Goal: Task Accomplishment & Management: Complete application form

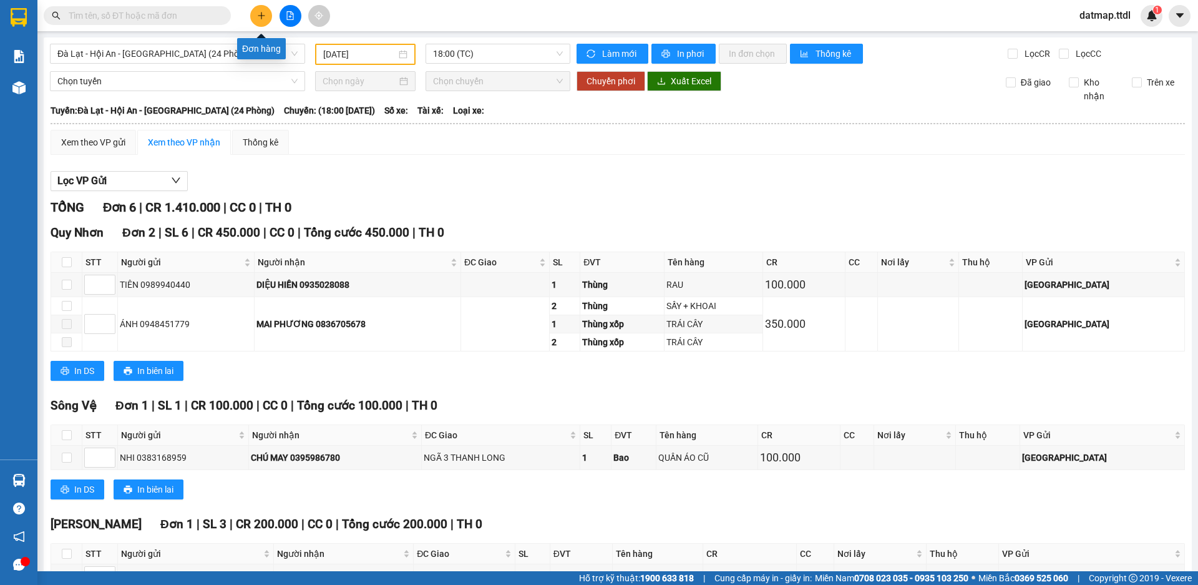
click at [260, 19] on icon "plus" at bounding box center [261, 15] width 9 height 9
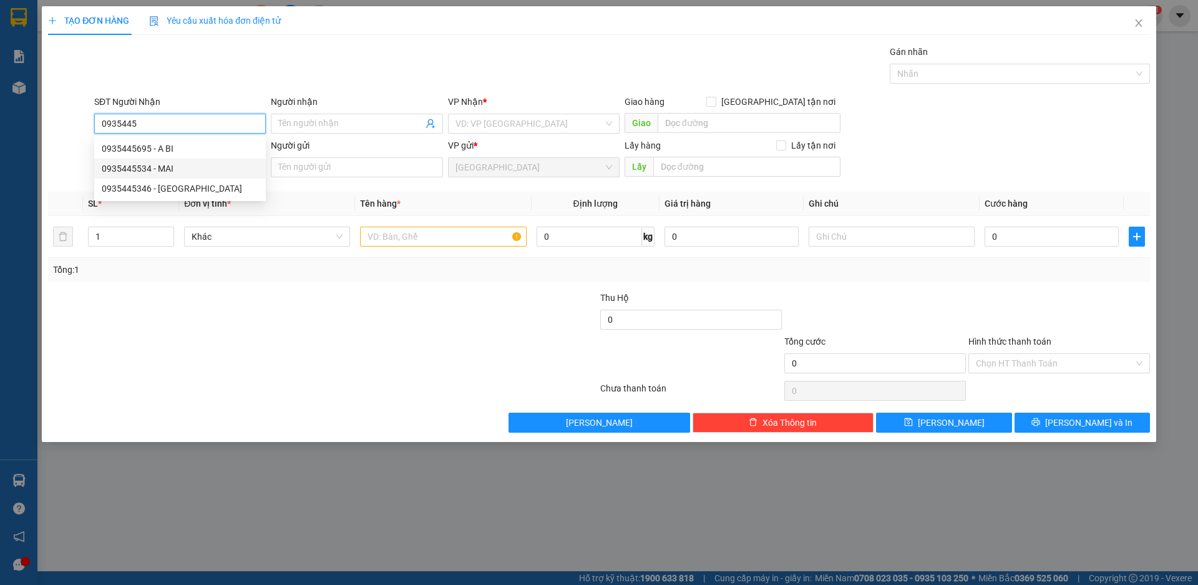
click at [165, 169] on div "0935445534 - MAI" at bounding box center [180, 169] width 157 height 14
type input "0935445534"
type input "MAI"
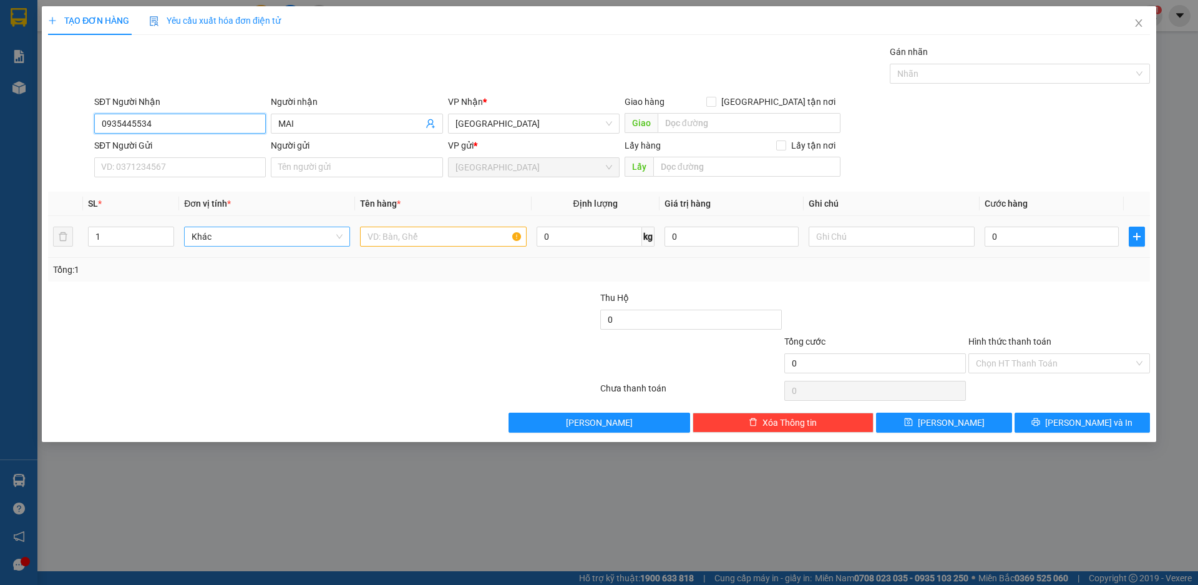
click at [266, 242] on span "Khác" at bounding box center [267, 236] width 151 height 19
type input "0935445534"
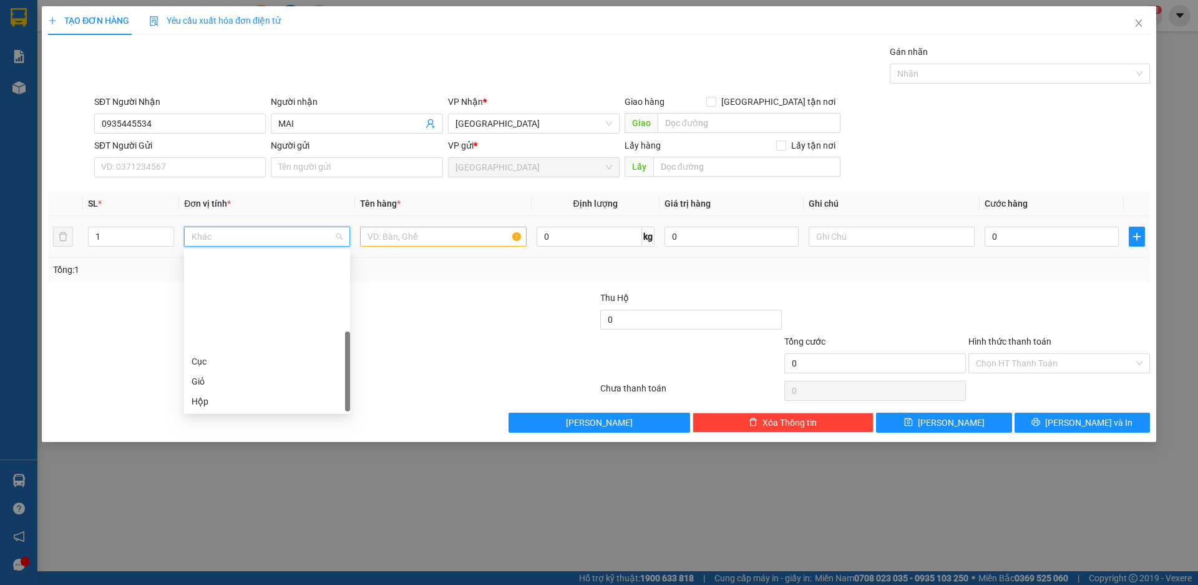
scroll to position [120, 0]
click at [224, 343] on div "Thùng xốp" at bounding box center [267, 341] width 151 height 14
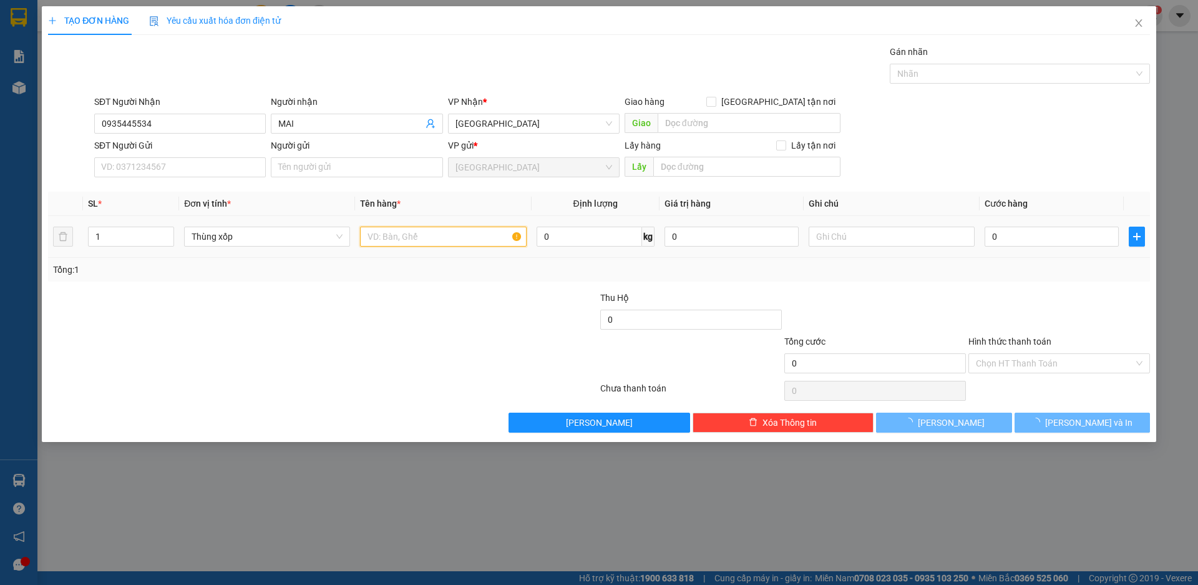
click at [416, 231] on input "text" at bounding box center [443, 237] width 166 height 20
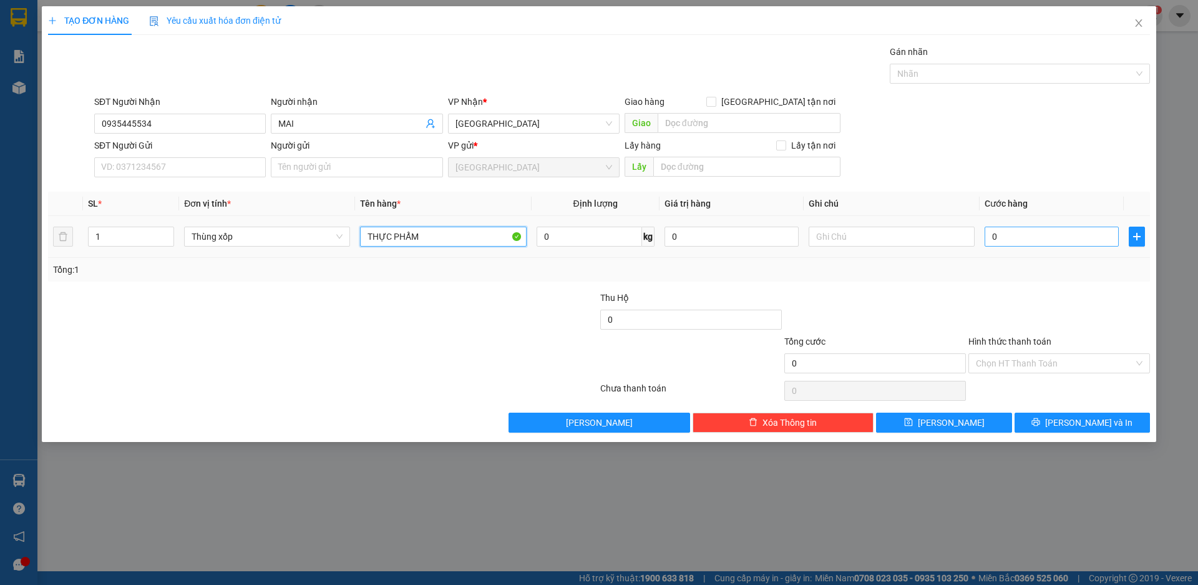
type input "THỰC PHẨM"
click at [1006, 232] on input "0" at bounding box center [1052, 237] width 134 height 20
type input "1"
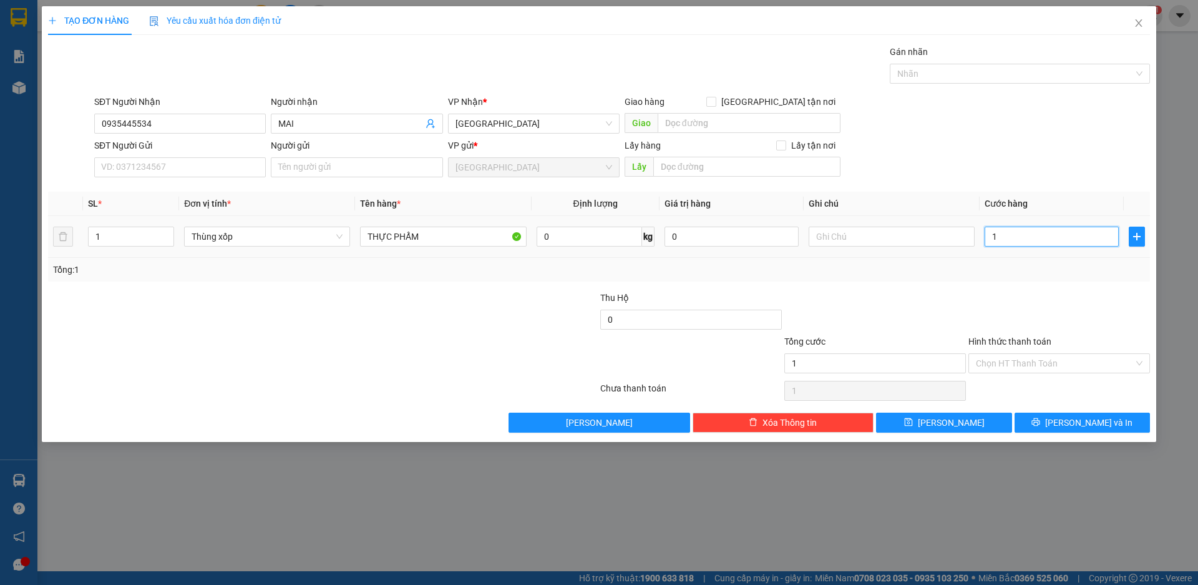
type input "10"
type input "100"
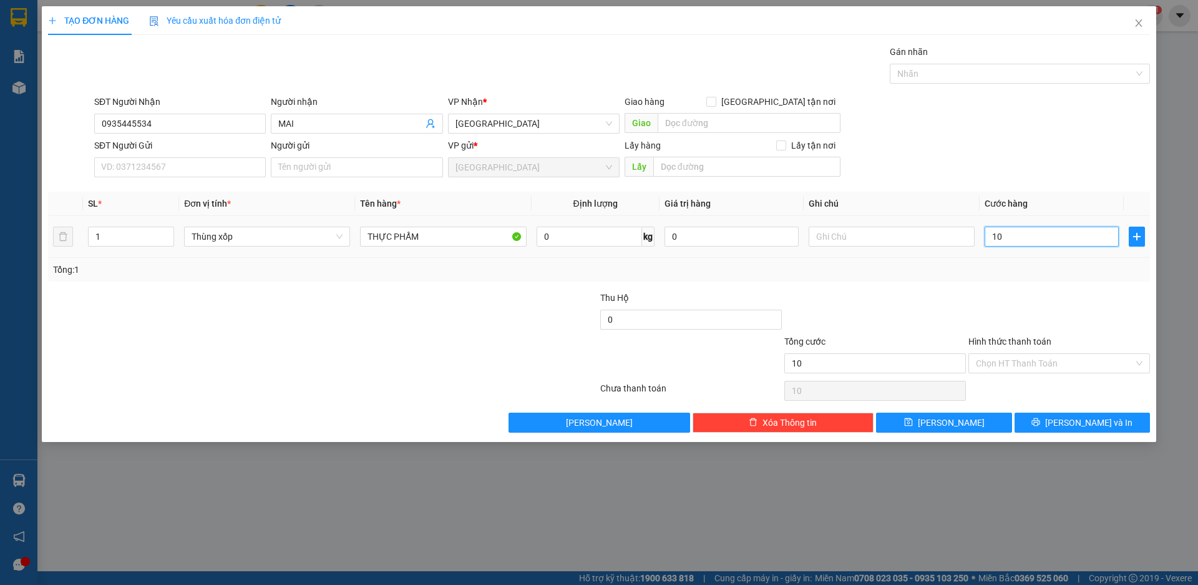
type input "100"
type input "1.000"
type input "10.000"
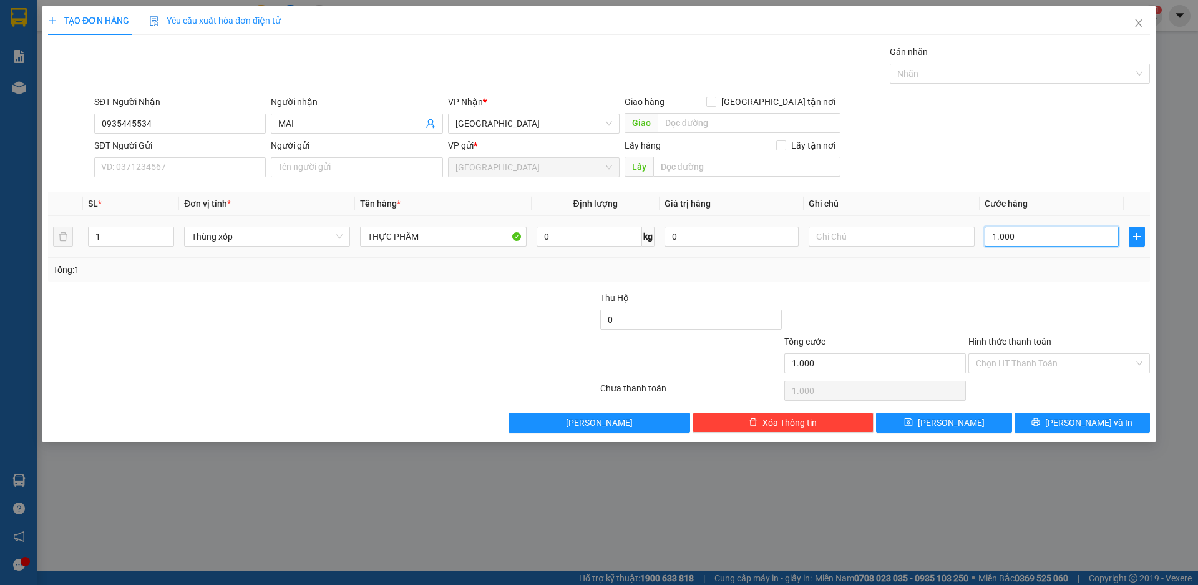
type input "10.000"
type input "100.000"
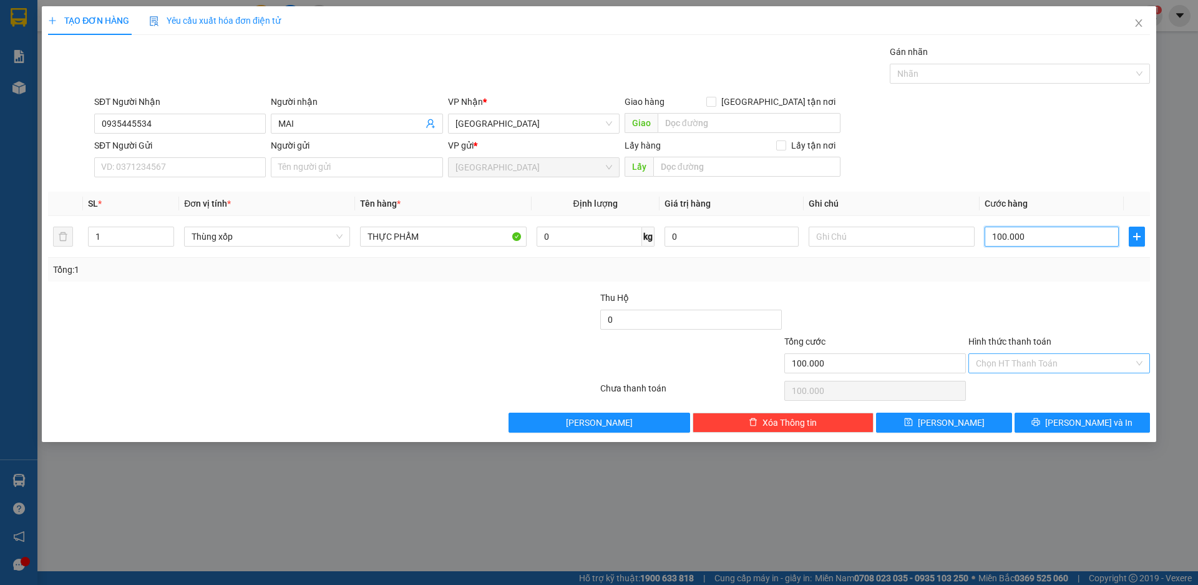
type input "100.000"
click at [1018, 361] on input "Hình thức thanh toán" at bounding box center [1055, 363] width 158 height 19
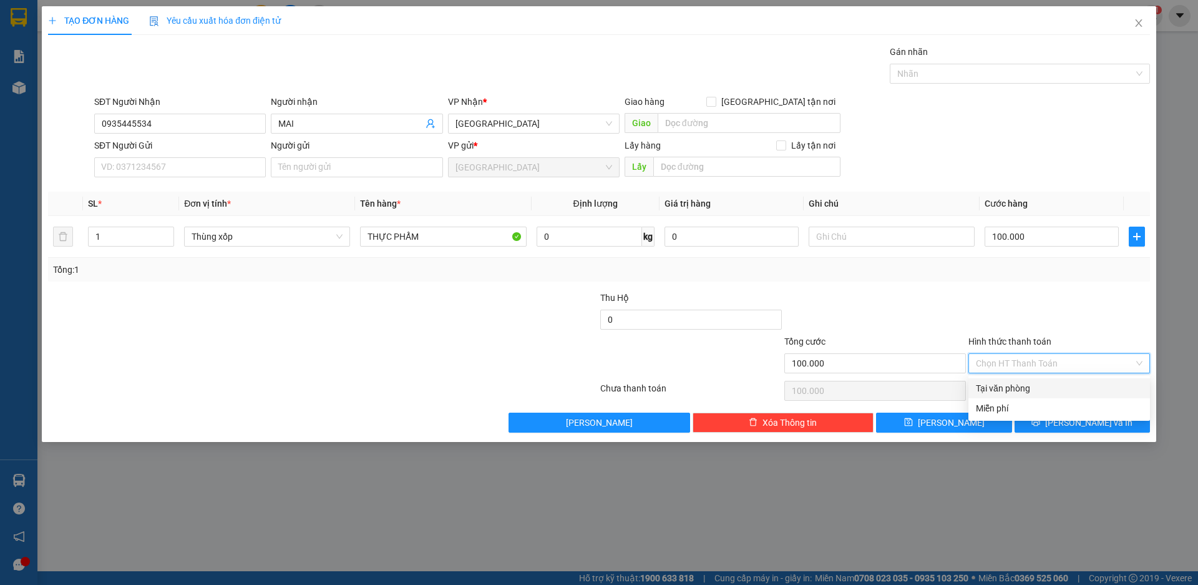
click at [1012, 387] on div "Tại văn phòng" at bounding box center [1059, 388] width 167 height 14
type input "0"
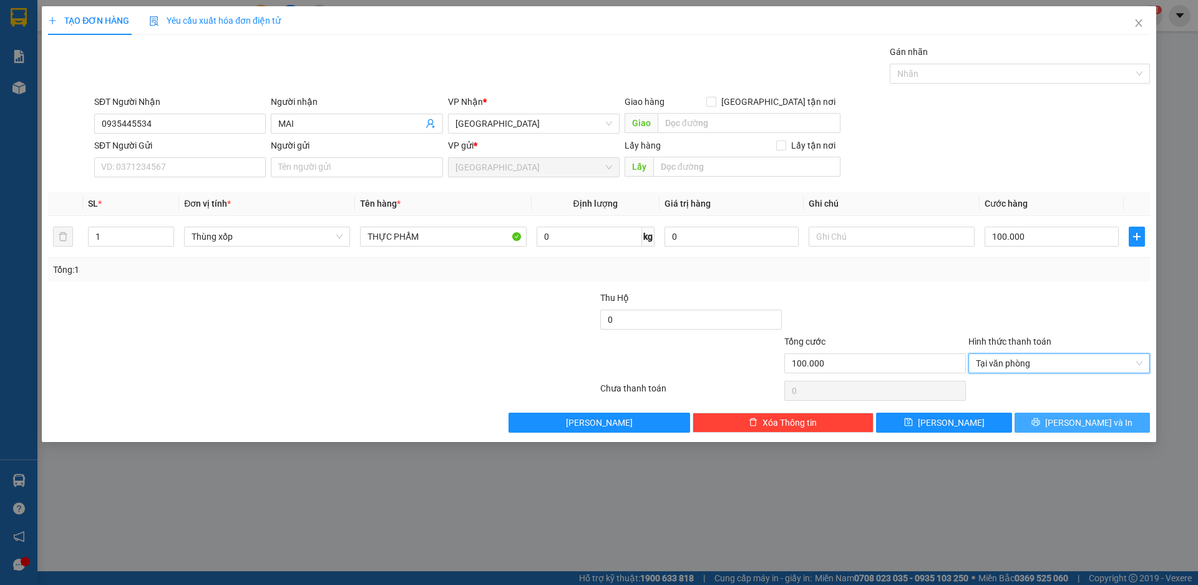
click at [1093, 419] on span "[PERSON_NAME] và In" at bounding box center [1088, 423] width 87 height 14
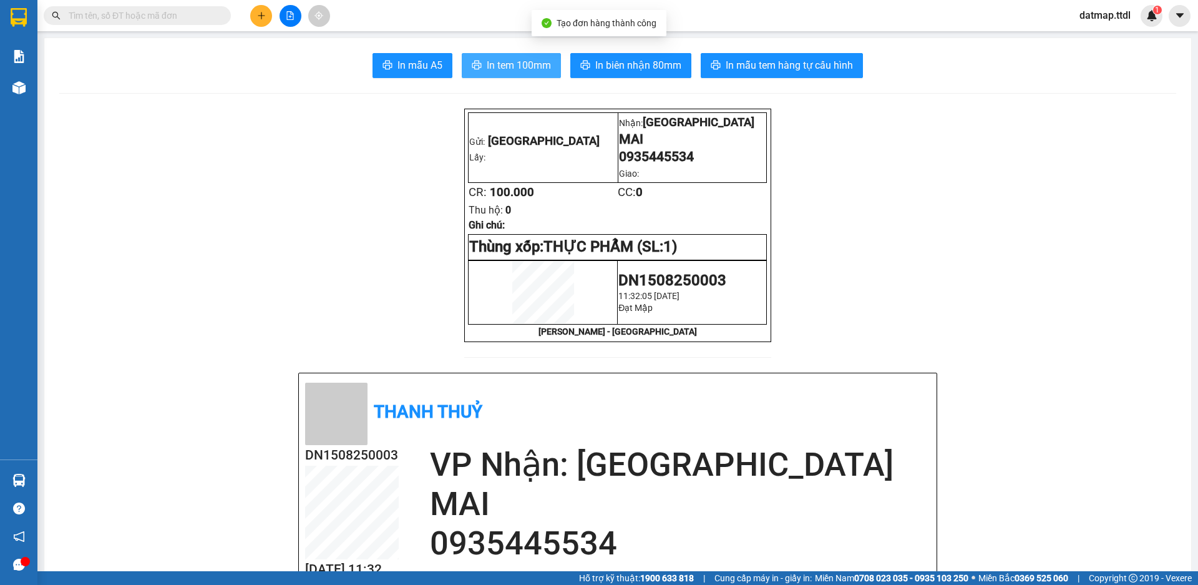
click at [487, 64] on span "In tem 100mm" at bounding box center [519, 65] width 64 height 16
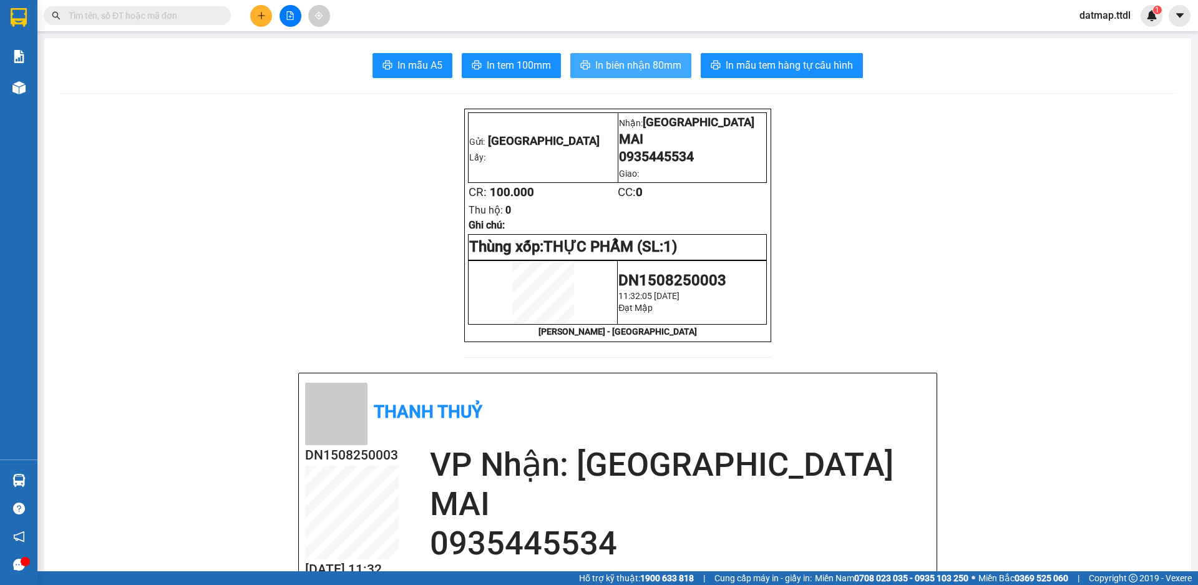
click at [614, 61] on span "In biên nhận 80mm" at bounding box center [638, 65] width 86 height 16
